Goal: Task Accomplishment & Management: Manage account settings

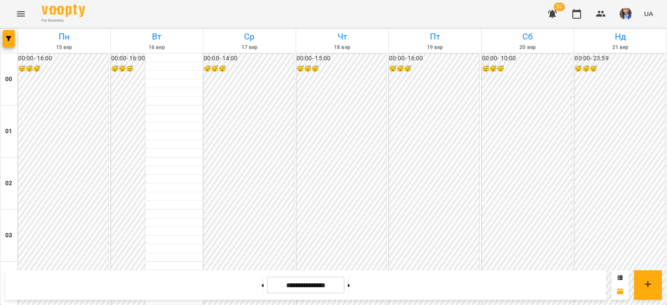
scroll to position [777, 0]
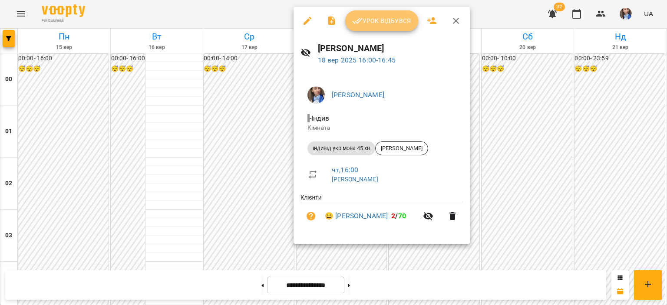
click at [374, 12] on button "Урок відбувся" at bounding box center [381, 20] width 73 height 21
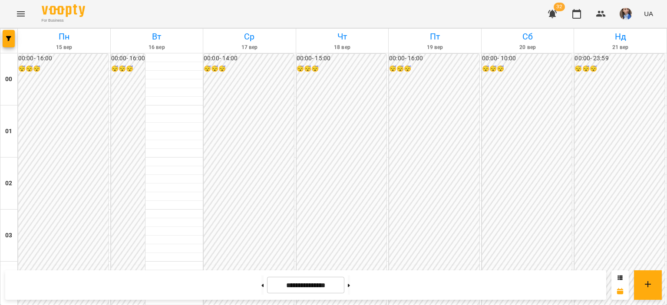
scroll to position [825, 0]
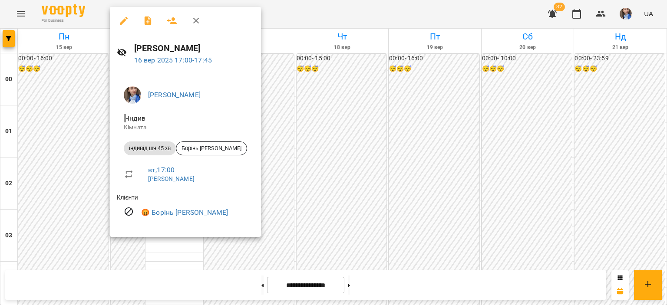
click at [295, 17] on div at bounding box center [333, 152] width 667 height 305
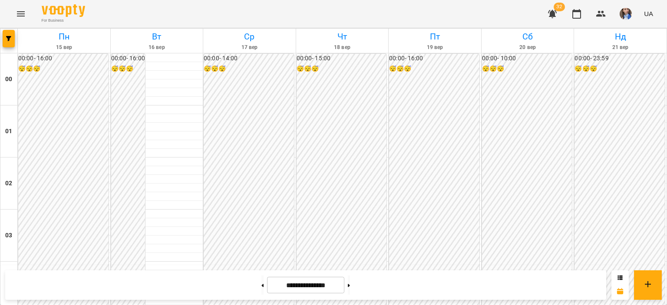
scroll to position [976, 0]
click at [261, 281] on button at bounding box center [262, 285] width 2 height 19
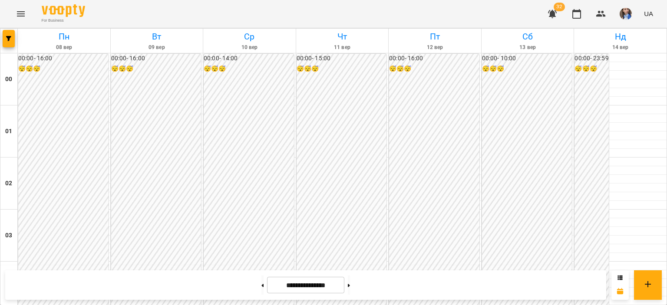
scroll to position [890, 0]
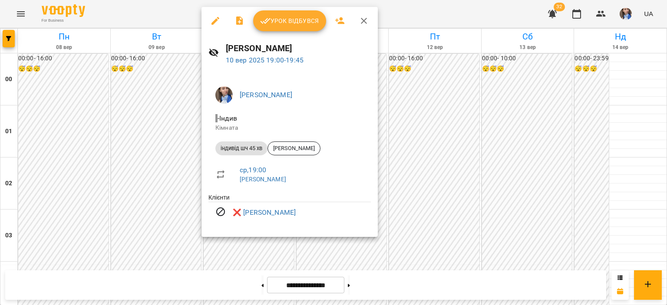
click at [441, 22] on div at bounding box center [333, 152] width 667 height 305
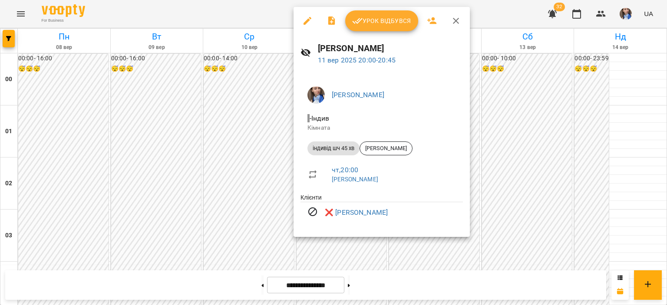
click at [504, 9] on div at bounding box center [333, 152] width 667 height 305
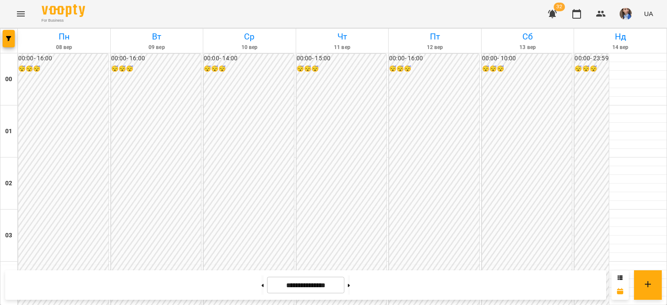
scroll to position [1020, 0]
click at [350, 278] on button at bounding box center [349, 285] width 2 height 19
type input "**********"
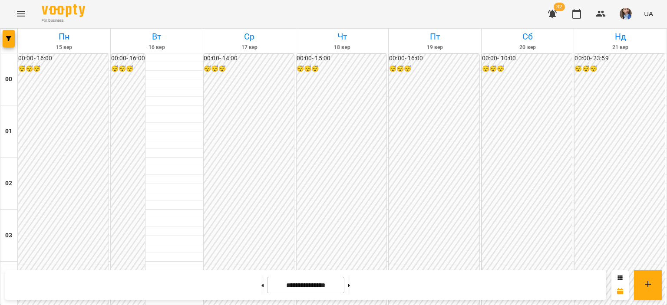
scroll to position [846, 0]
